Goal: Information Seeking & Learning: Learn about a topic

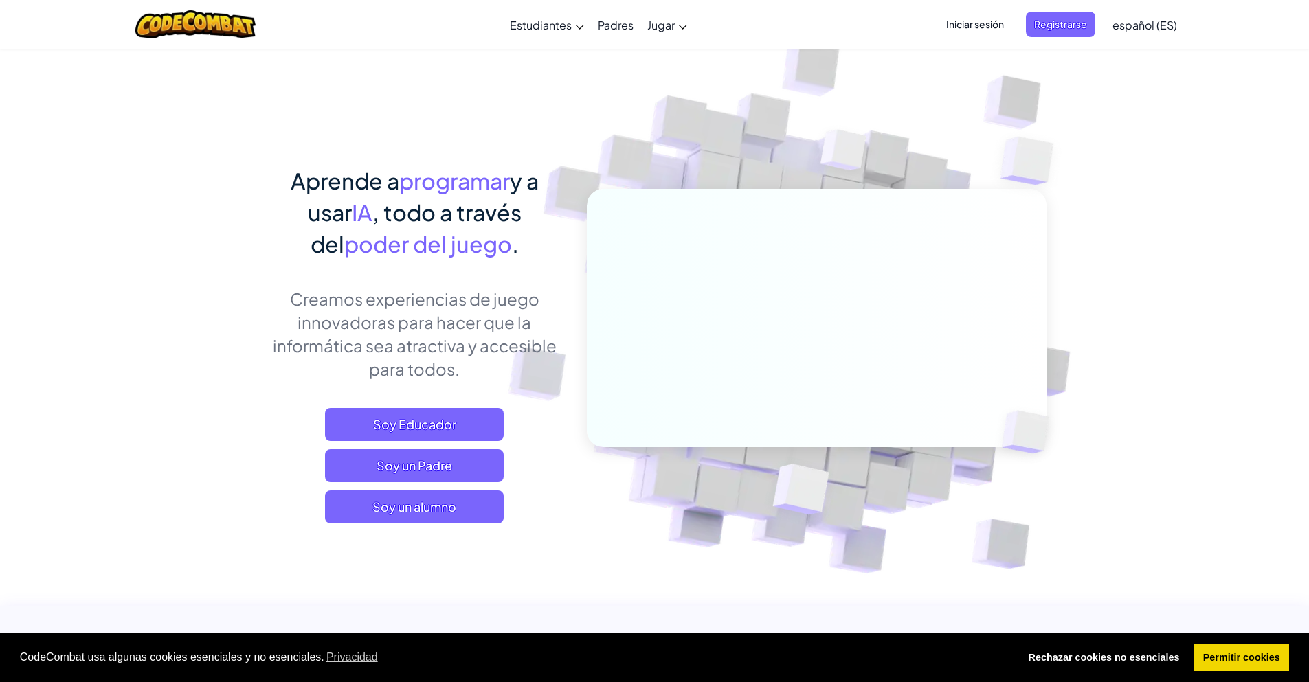
scroll to position [838, 0]
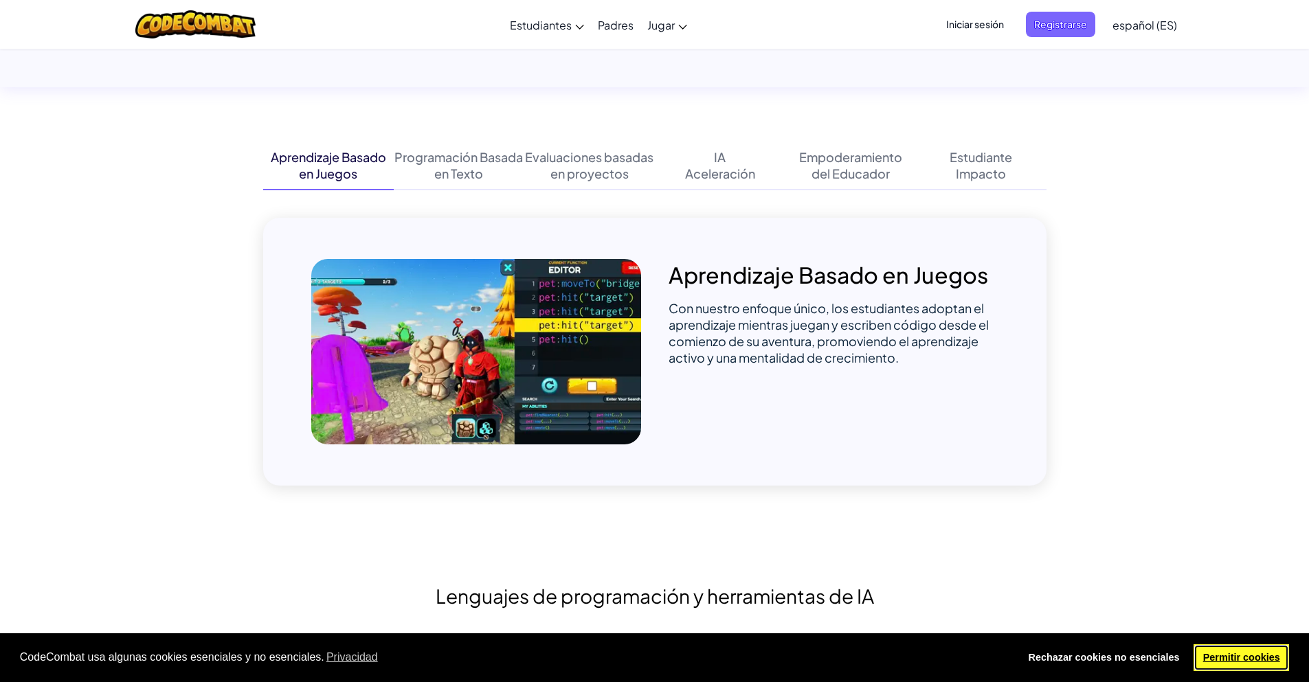
click at [1253, 653] on link "Permitir cookies" at bounding box center [1240, 657] width 95 height 27
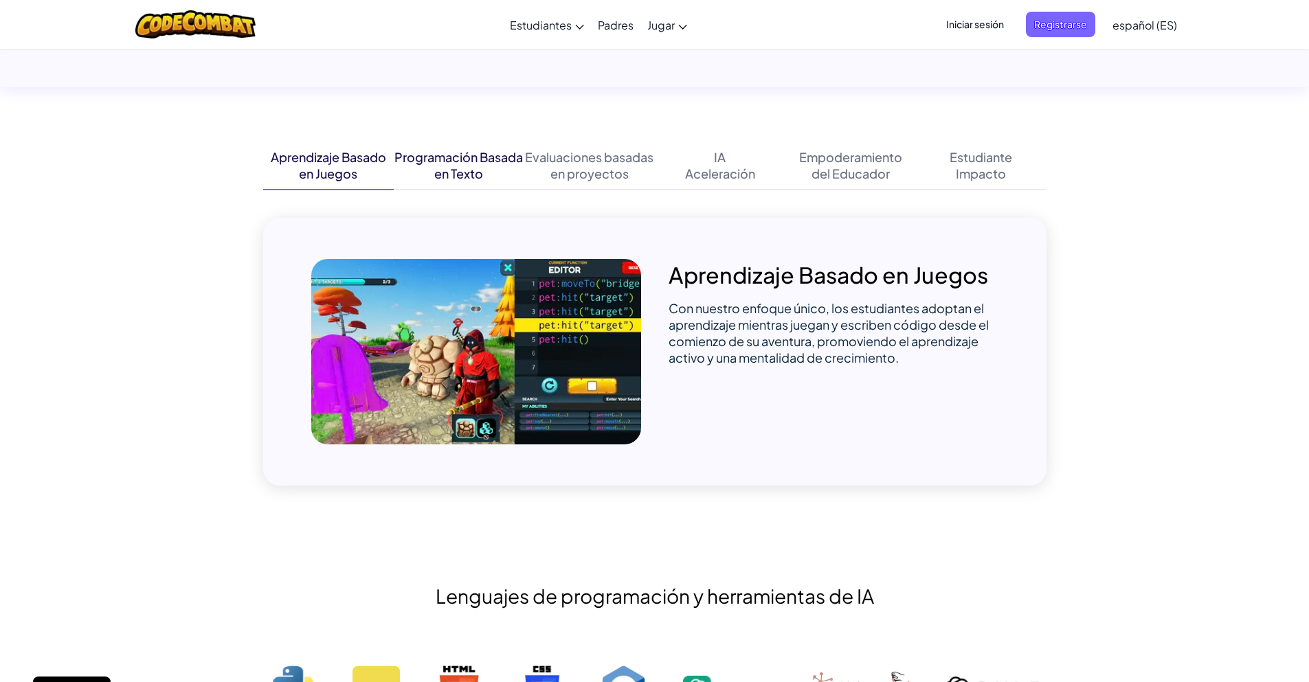
click at [425, 170] on div "Programación Basada en Texto" at bounding box center [459, 165] width 131 height 33
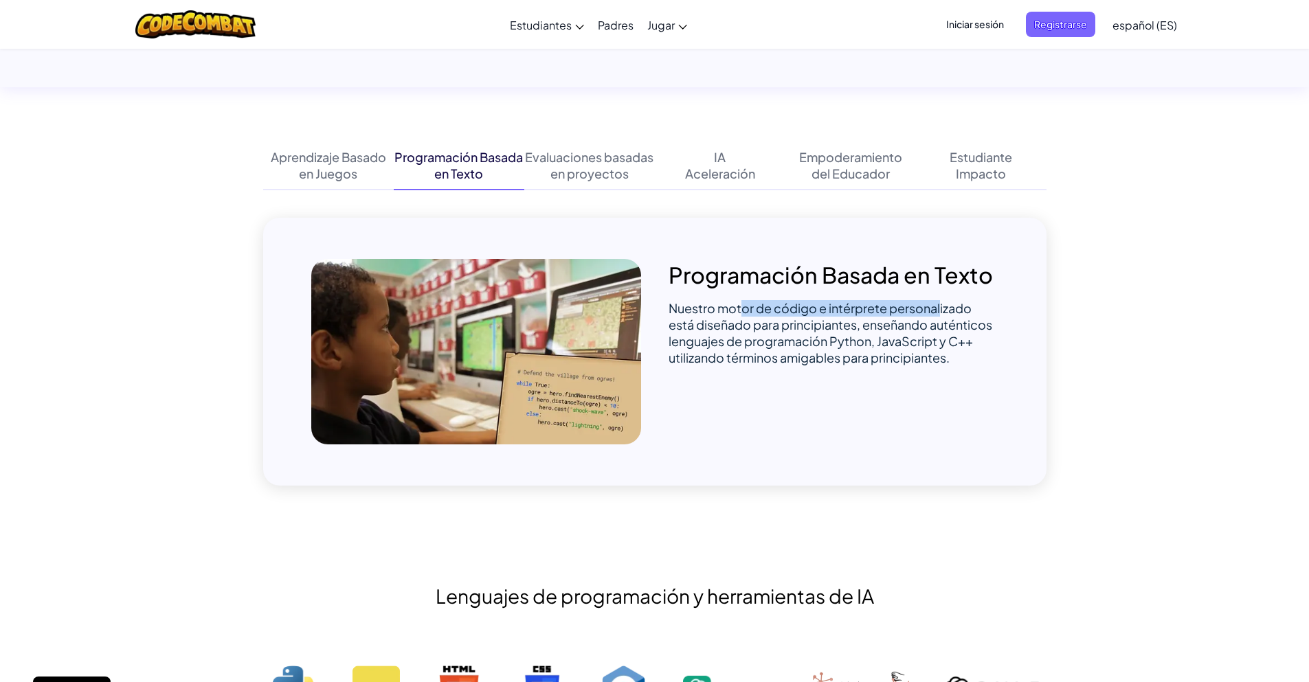
drag, startPoint x: 740, startPoint y: 308, endPoint x: 941, endPoint y: 300, distance: 201.4
click at [941, 300] on span "Nuestro motor de código e intérprete personalizado está diseñado para principia…" at bounding box center [830, 332] width 324 height 65
drag, startPoint x: 797, startPoint y: 324, endPoint x: 947, endPoint y: 320, distance: 150.5
click at [947, 320] on span "Nuestro motor de código e intérprete personalizado está diseñado para principia…" at bounding box center [830, 332] width 324 height 65
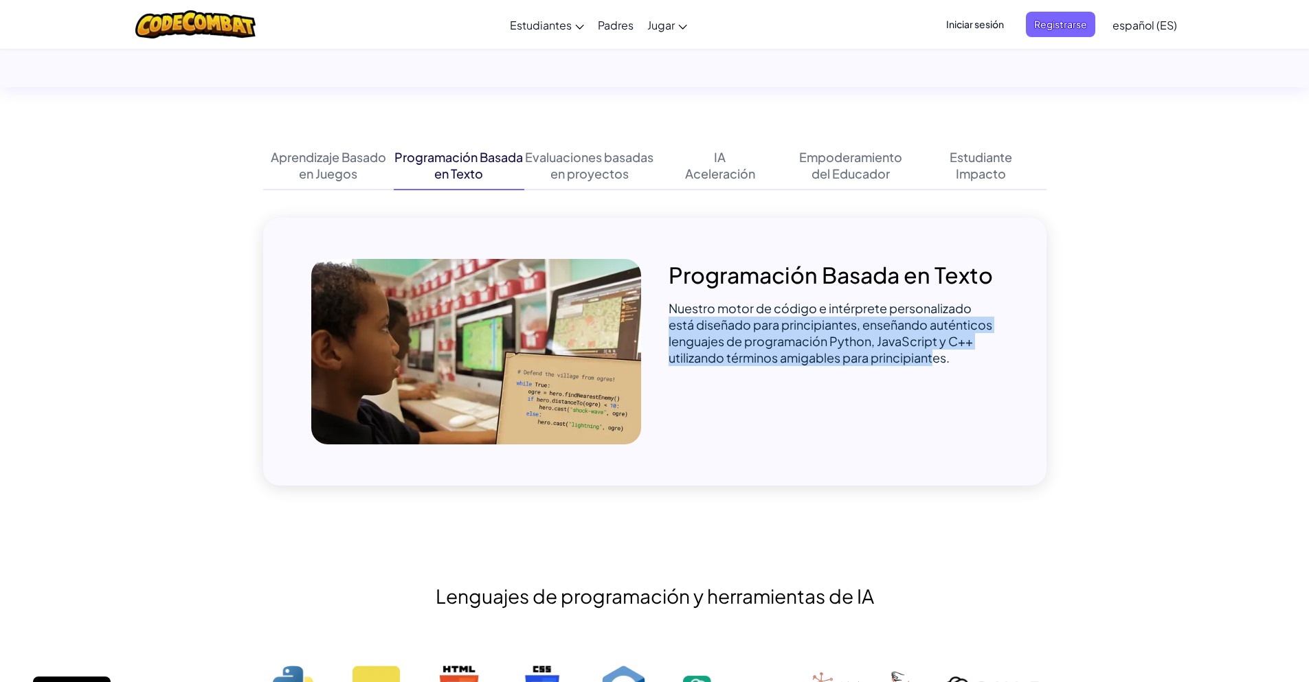
drag, startPoint x: 668, startPoint y: 321, endPoint x: 934, endPoint y: 356, distance: 268.0
click at [934, 356] on div "Programación Basada en Texto Nuestro motor de código e intérprete personalizado…" at bounding box center [654, 352] width 783 height 268
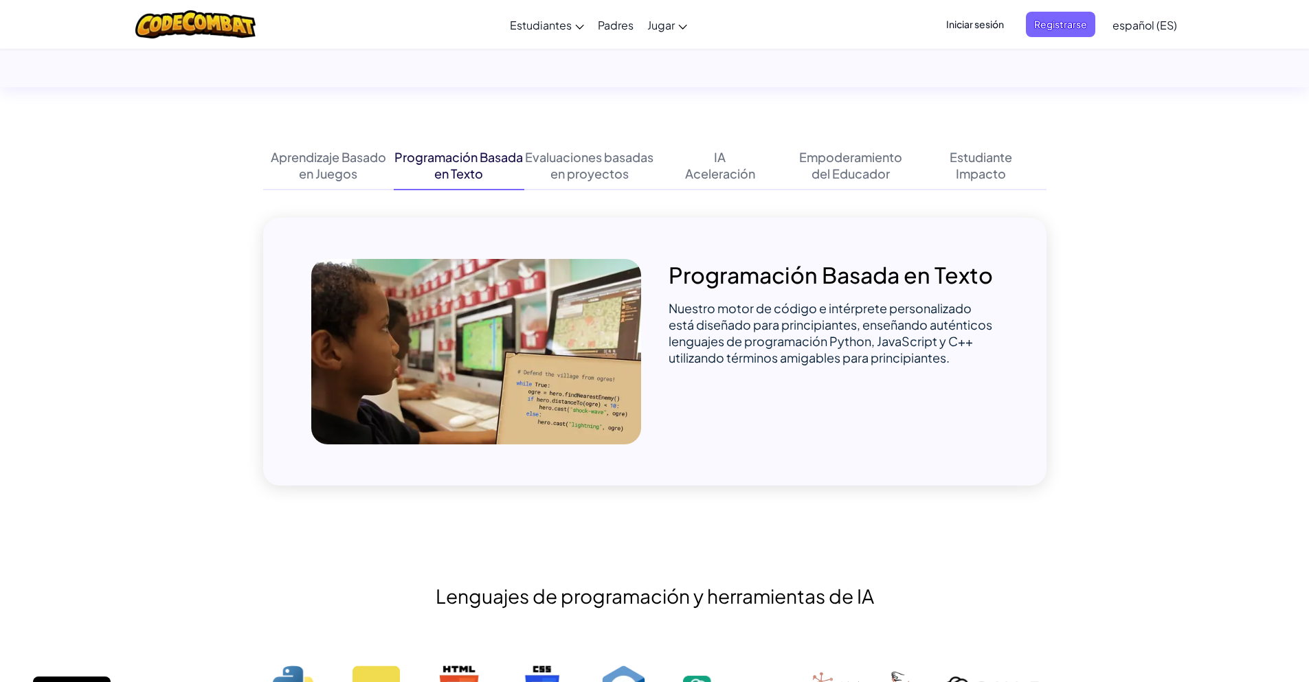
click at [963, 353] on div "Nuestro motor de código e intérprete personalizado está diseñado para principia…" at bounding box center [833, 333] width 330 height 66
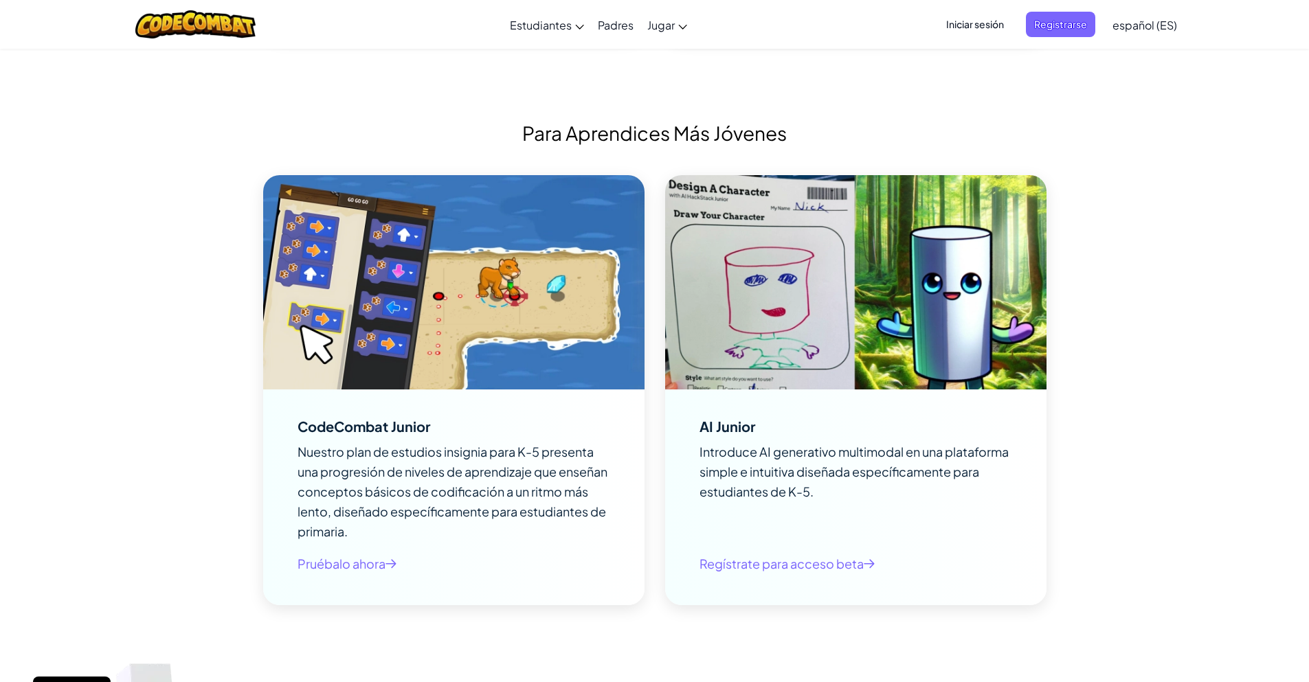
scroll to position [2940, 0]
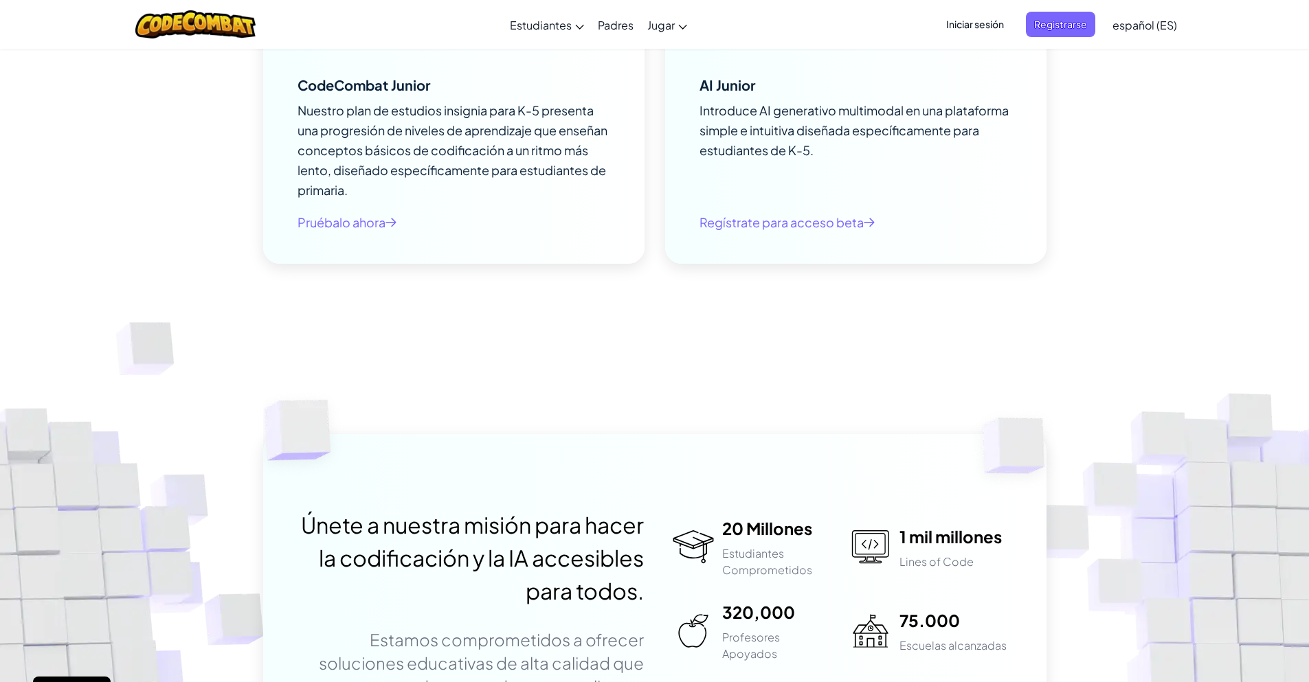
scroll to position [3558, 0]
